Goal: Find specific page/section: Find specific page/section

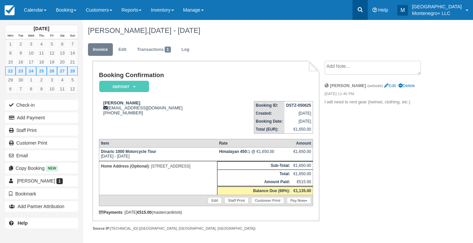
click at [367, 14] on link at bounding box center [359, 10] width 15 height 20
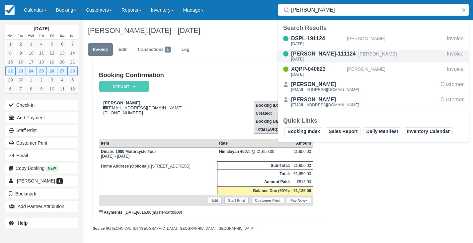
type input "goss"
click at [316, 56] on div "[PERSON_NAME]-111124" at bounding box center [323, 54] width 65 height 8
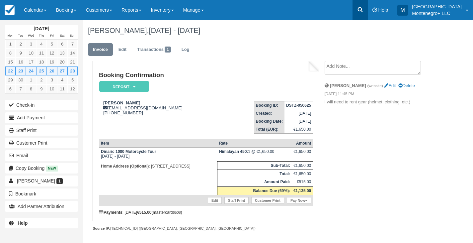
click at [366, 10] on link at bounding box center [359, 10] width 15 height 20
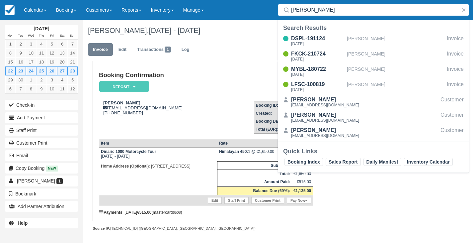
type input "harry"
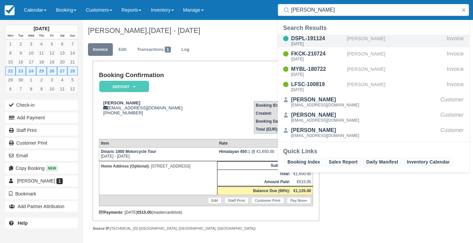
click at [362, 44] on div "[PERSON_NAME]" at bounding box center [395, 41] width 97 height 13
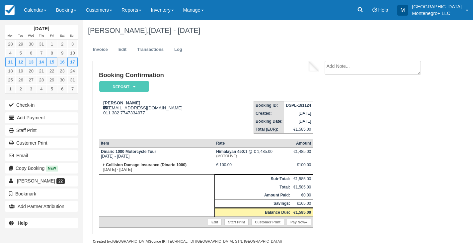
scroll to position [16, 0]
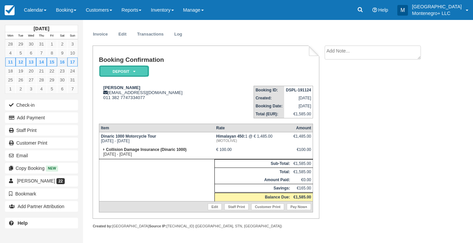
click at [125, 71] on em "Deposit" at bounding box center [124, 71] width 50 height 12
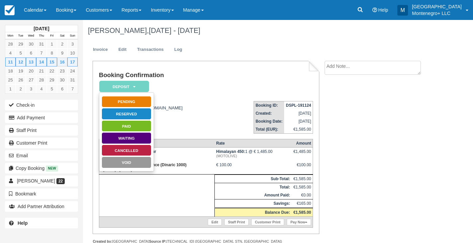
click at [125, 71] on div "Booking Confirmation Deposit   Pending Reserved Paid Waiting Cancelled Void Har…" at bounding box center [206, 147] width 227 height 173
click at [125, 87] on em "Deposit" at bounding box center [124, 87] width 50 height 12
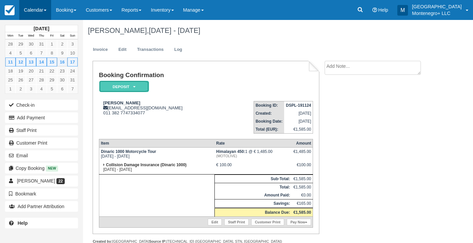
scroll to position [16, 0]
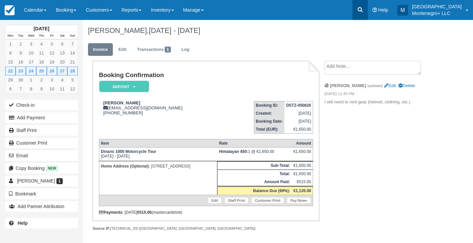
click at [367, 8] on link at bounding box center [359, 10] width 15 height 20
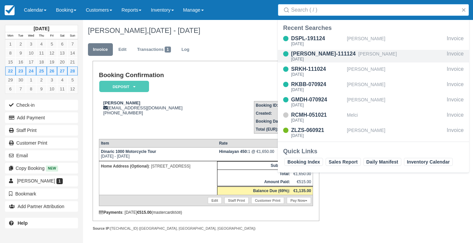
click at [362, 51] on div "[PERSON_NAME]" at bounding box center [401, 56] width 86 height 13
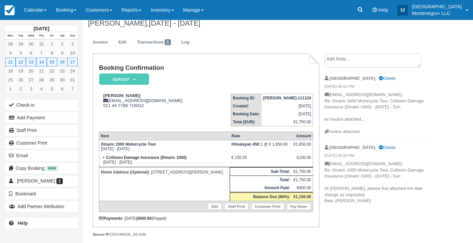
scroll to position [8, 0]
